Goal: Information Seeking & Learning: Learn about a topic

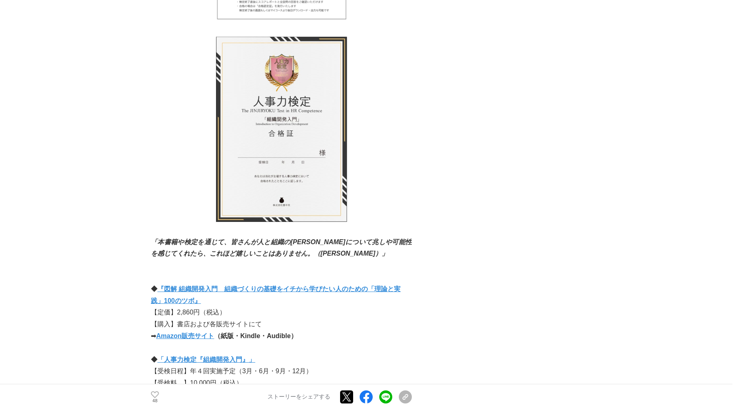
scroll to position [4805, 0]
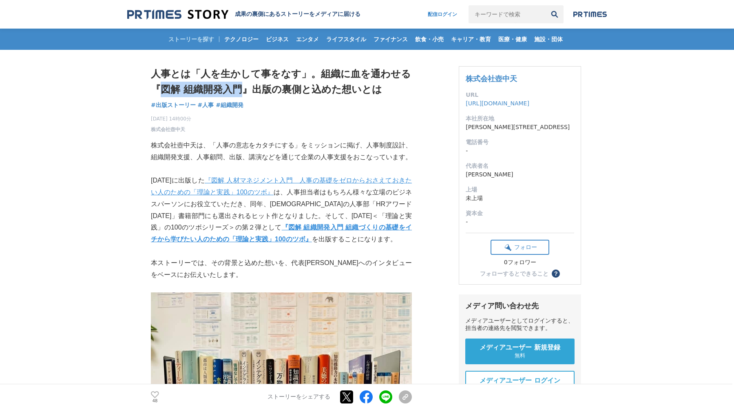
drag, startPoint x: 240, startPoint y: 92, endPoint x: 159, endPoint y: 92, distance: 81.2
click at [159, 92] on h1 "人事とは「人を生かして事をなす」。組織に血を通わせる『図解 組織開発入門』出版の裏側と込めた想いとは" at bounding box center [281, 81] width 261 height 31
copy h1 "図解 組織開発入門"
